Goal: Register for event/course

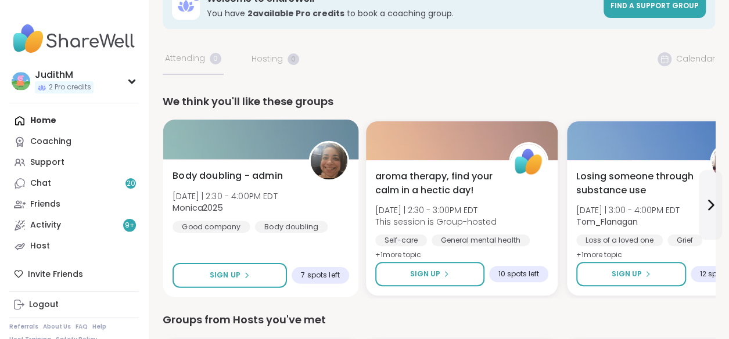
click at [201, 176] on span "Body doubling - admin" at bounding box center [227, 176] width 110 height 14
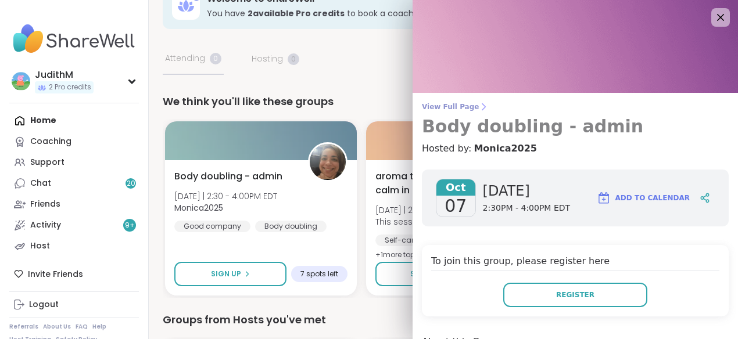
click at [471, 125] on h3 "Body doubling - admin" at bounding box center [575, 126] width 307 height 21
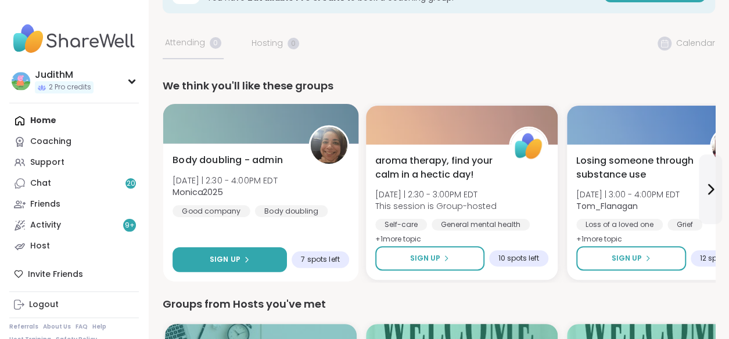
scroll to position [46, 0]
click at [227, 260] on span "Sign Up" at bounding box center [225, 260] width 31 height 10
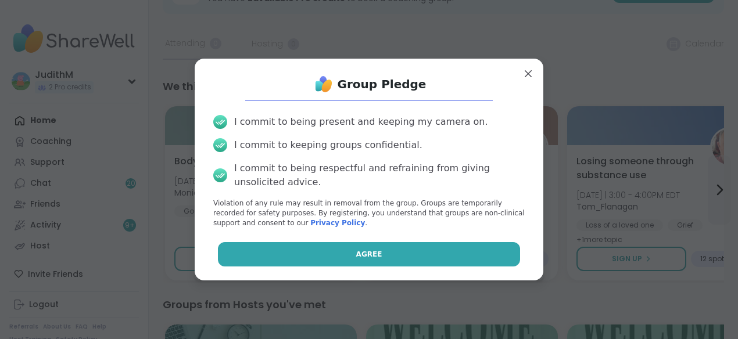
click at [328, 255] on button "Agree" at bounding box center [369, 254] width 303 height 24
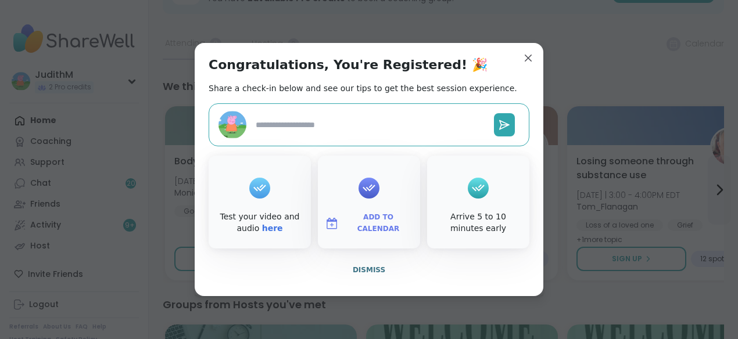
type textarea "*"
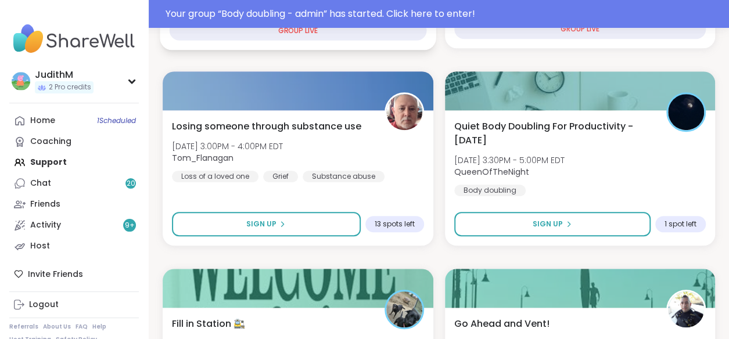
scroll to position [382, 0]
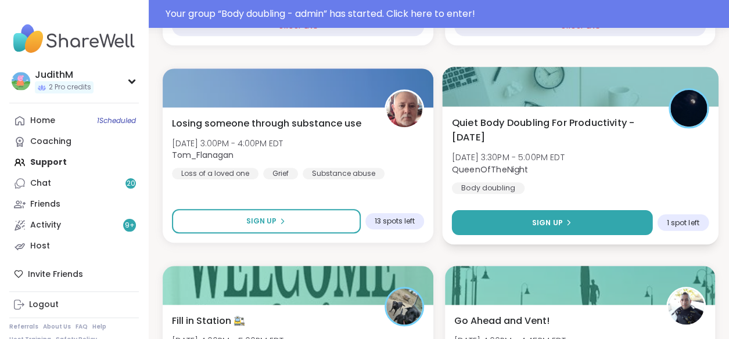
click at [555, 225] on span "Sign Up" at bounding box center [546, 222] width 31 height 10
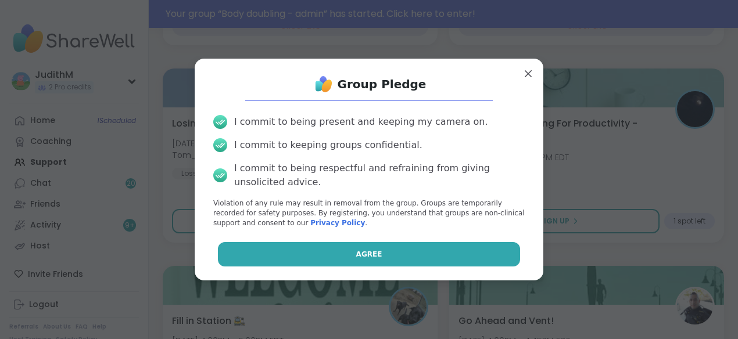
click at [380, 257] on button "Agree" at bounding box center [369, 254] width 303 height 24
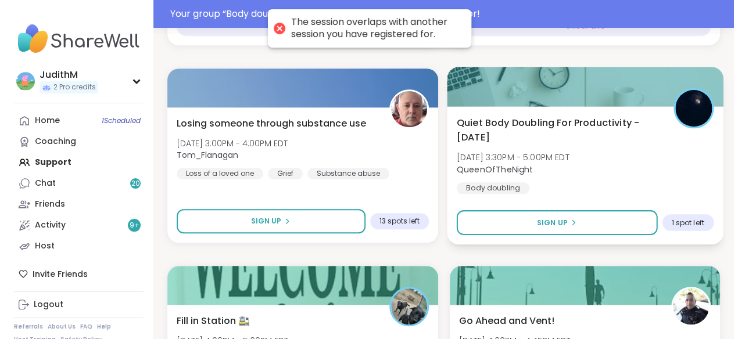
scroll to position [229, 0]
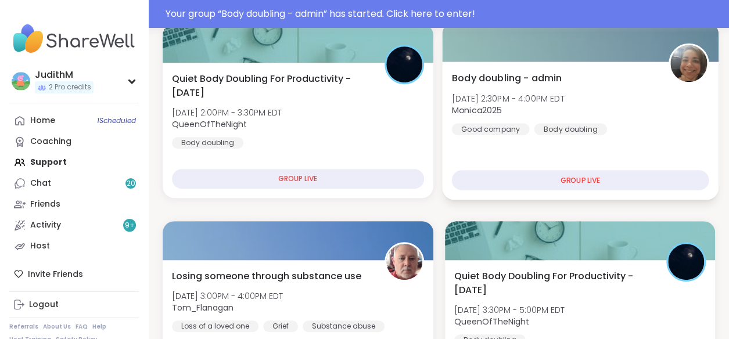
click at [510, 75] on span "Body doubling - admin" at bounding box center [506, 78] width 110 height 14
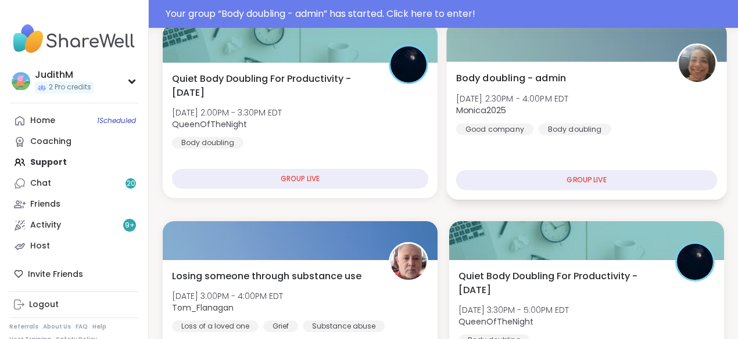
click at [510, 75] on img at bounding box center [581, 46] width 314 height 93
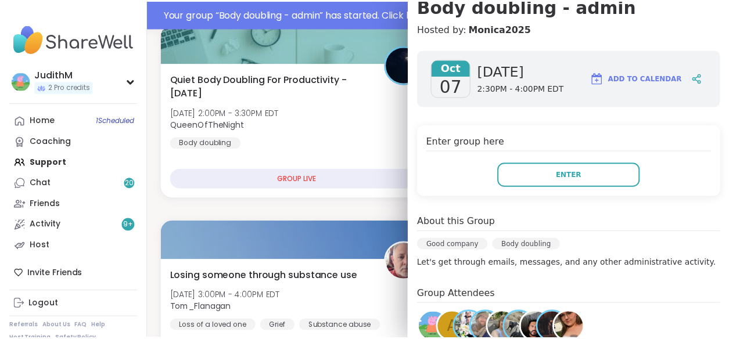
scroll to position [120, 0]
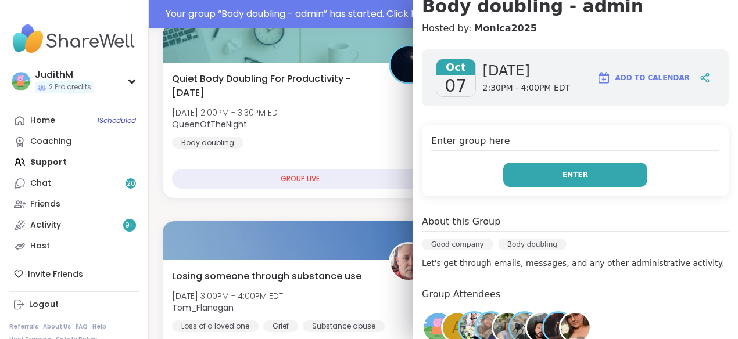
click at [562, 170] on span "Enter" at bounding box center [575, 175] width 26 height 10
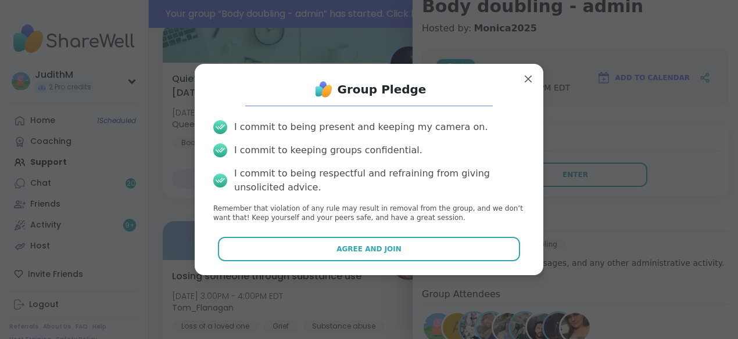
click at [373, 233] on div "Group Pledge I commit to being present and keeping my camera on. I commit to ke…" at bounding box center [369, 169] width 330 height 193
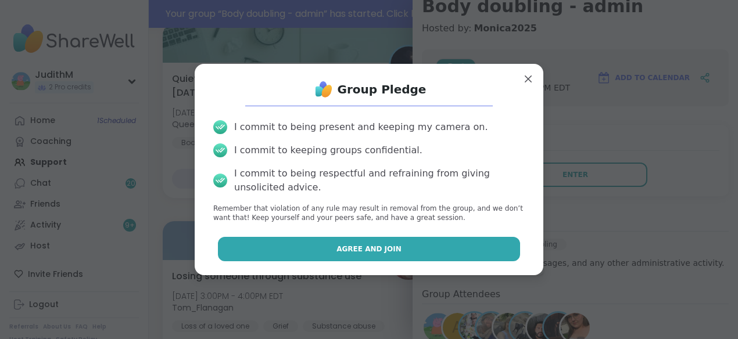
click at [375, 247] on span "Agree and Join" at bounding box center [368, 249] width 65 height 10
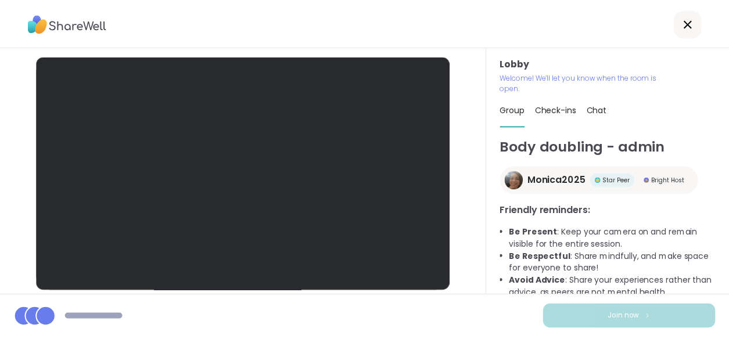
scroll to position [17, 0]
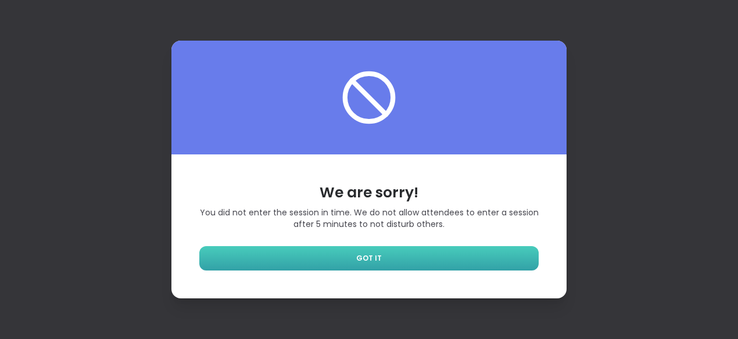
click at [390, 258] on link "GOT IT" at bounding box center [368, 258] width 339 height 24
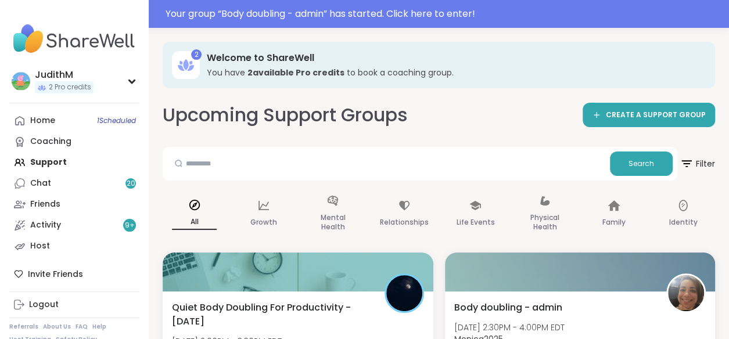
click at [53, 159] on div "Home 1 Scheduled Coaching Support Chat 20 Friends Activity 9 + Host" at bounding box center [74, 183] width 130 height 146
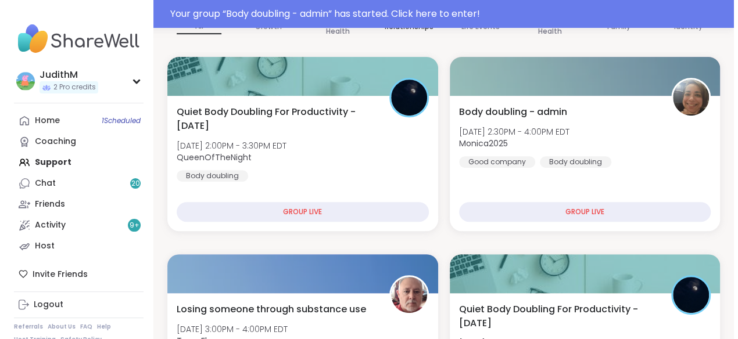
scroll to position [196, 0]
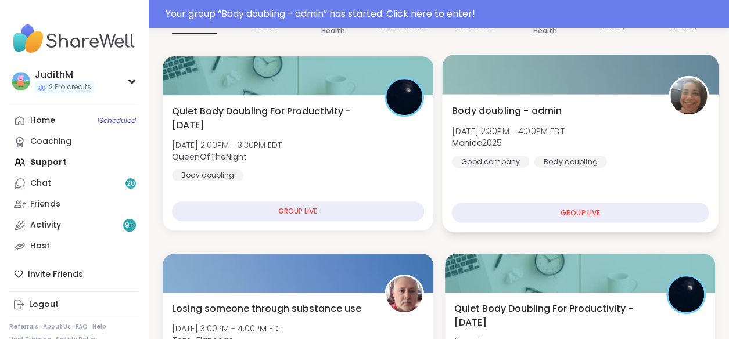
drag, startPoint x: 509, startPoint y: 215, endPoint x: 491, endPoint y: 215, distance: 17.4
click at [491, 215] on div "GROUP LIVE" at bounding box center [579, 213] width 257 height 20
click at [487, 114] on span "Body doubling - admin" at bounding box center [506, 110] width 110 height 14
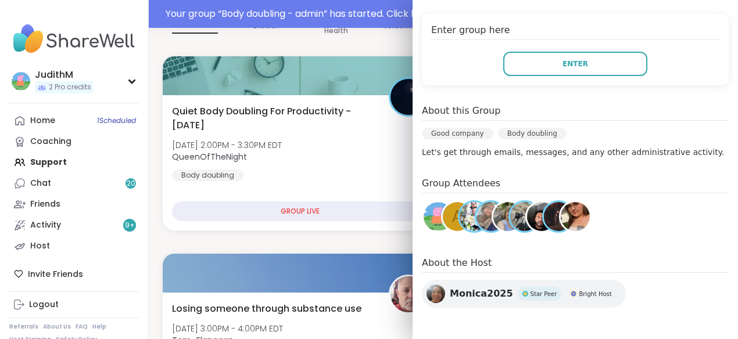
scroll to position [0, 0]
